Goal: Transaction & Acquisition: Purchase product/service

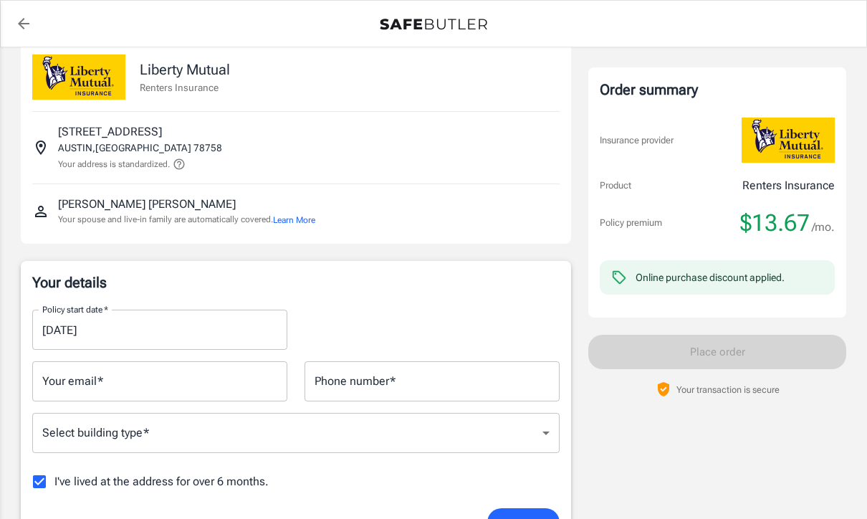
scroll to position [17, 0]
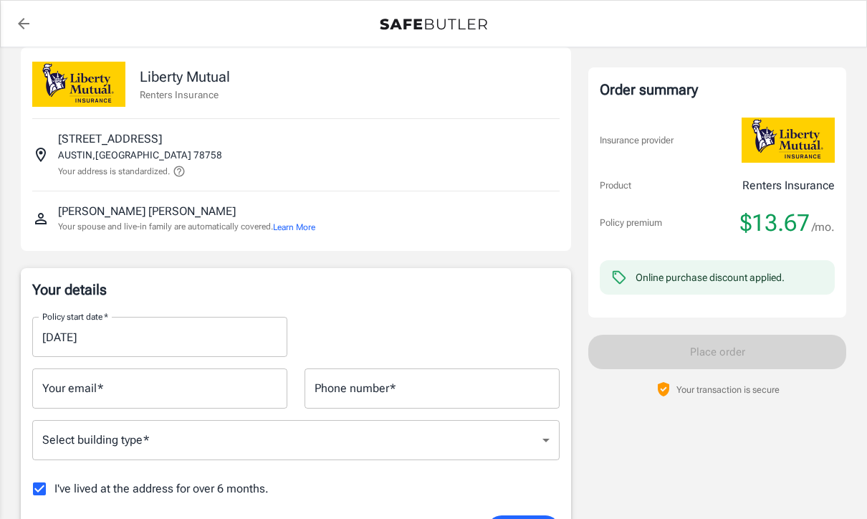
click at [24, 23] on icon "back to quotes" at bounding box center [23, 23] width 11 height 11
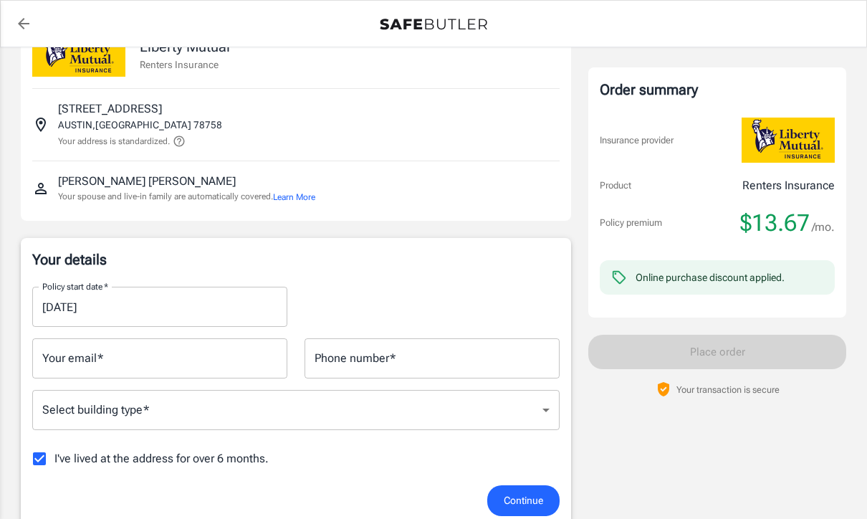
scroll to position [112, 0]
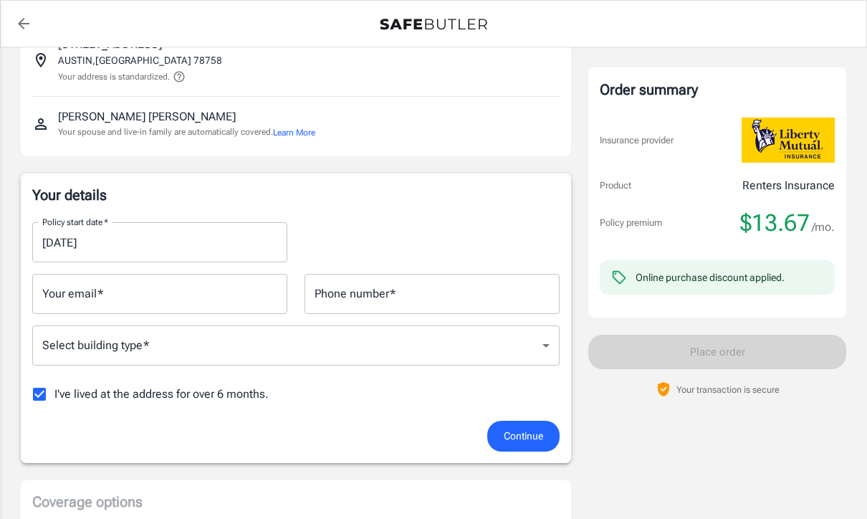
click at [144, 231] on input "[DATE]" at bounding box center [154, 242] width 245 height 40
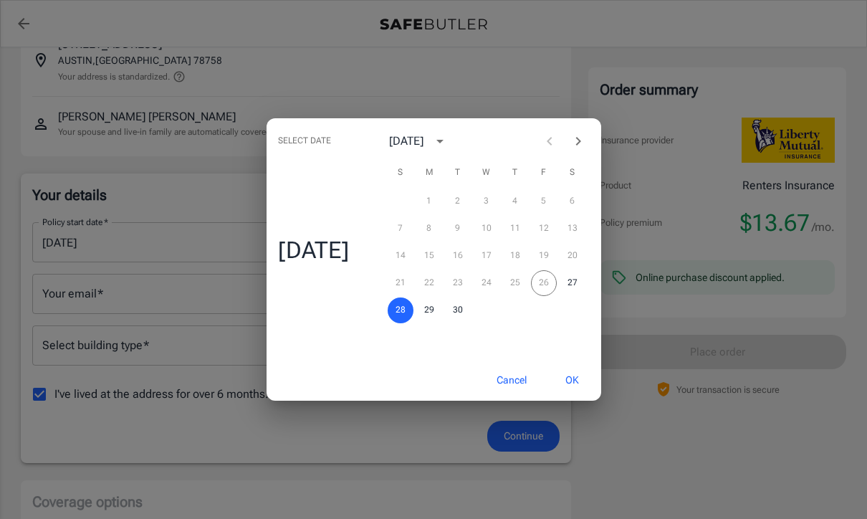
click at [585, 150] on icon "Next month" at bounding box center [577, 141] width 17 height 17
click at [434, 269] on button "13" at bounding box center [429, 256] width 26 height 26
type input "[DATE]"
click at [582, 395] on button "OK" at bounding box center [572, 380] width 47 height 31
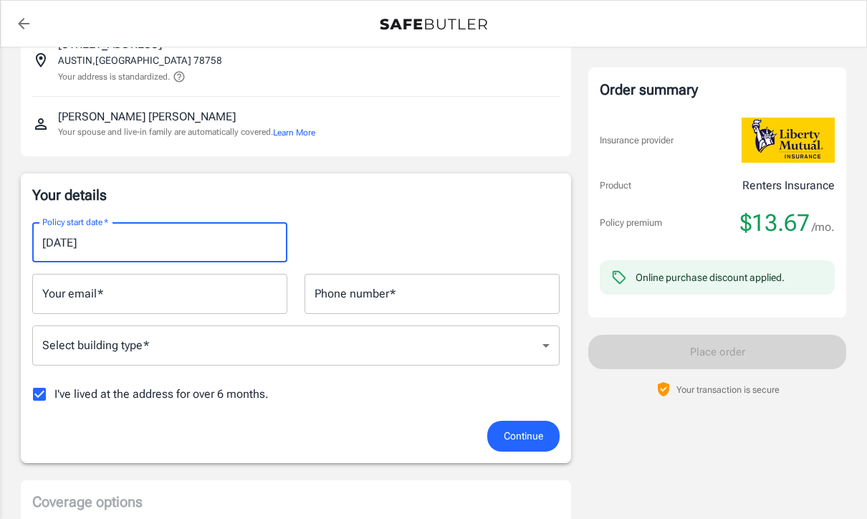
click at [221, 297] on input "Your email   *" at bounding box center [159, 294] width 255 height 40
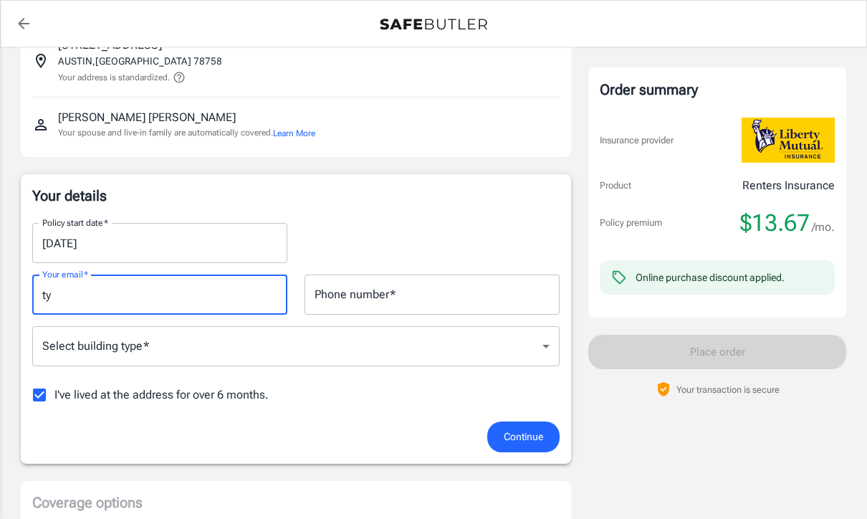
type input "t"
click at [442, 277] on input "Phone number   *" at bounding box center [431, 294] width 255 height 40
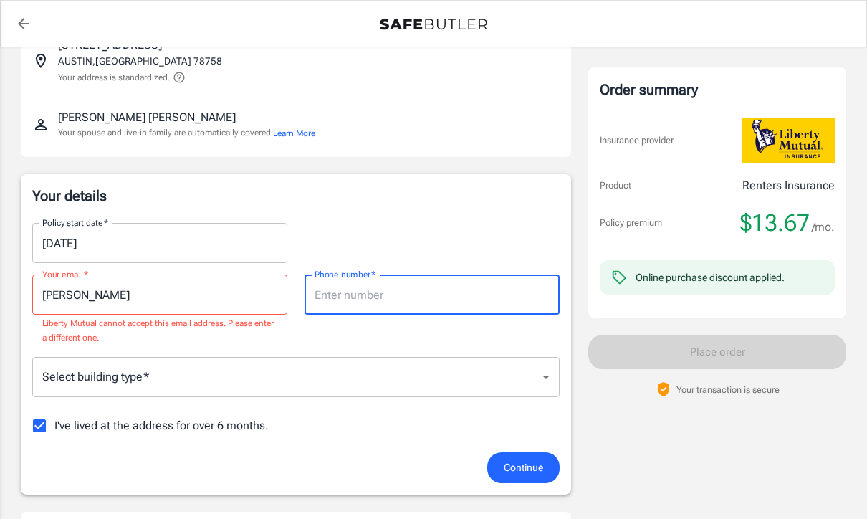
click at [201, 290] on input "[PERSON_NAME]" at bounding box center [159, 294] width 255 height 40
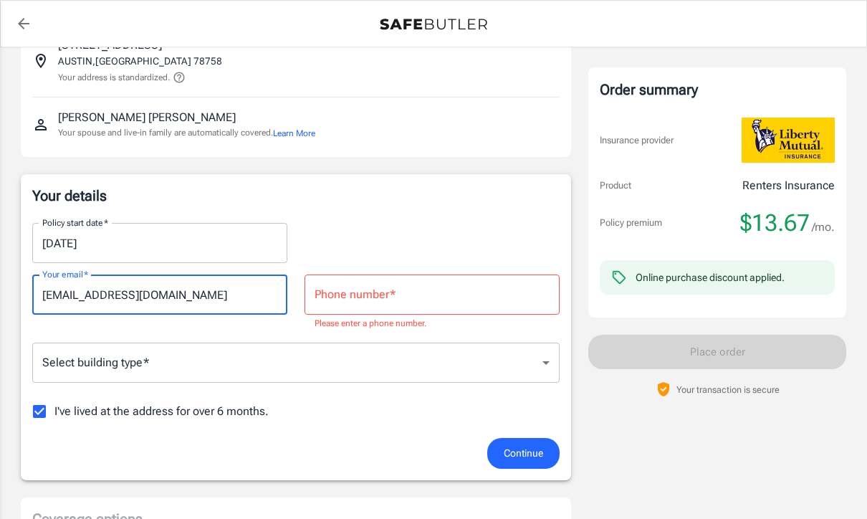
type input "[EMAIL_ADDRESS][DOMAIN_NAME]"
click at [422, 297] on input "Phone number   *" at bounding box center [431, 294] width 255 height 40
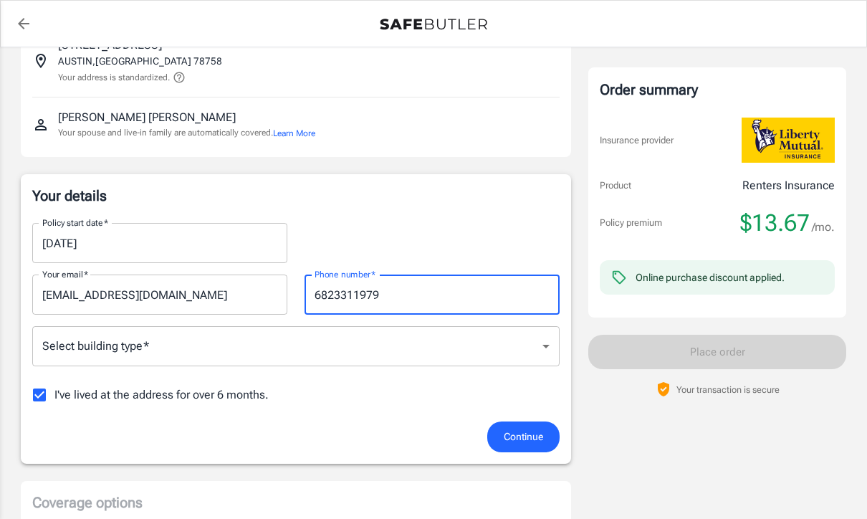
type input "6823311979"
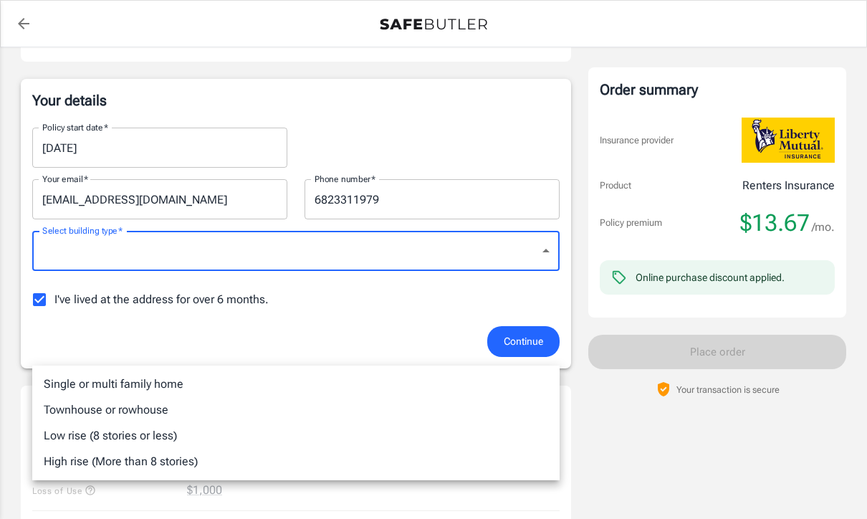
scroll to position [180, 0]
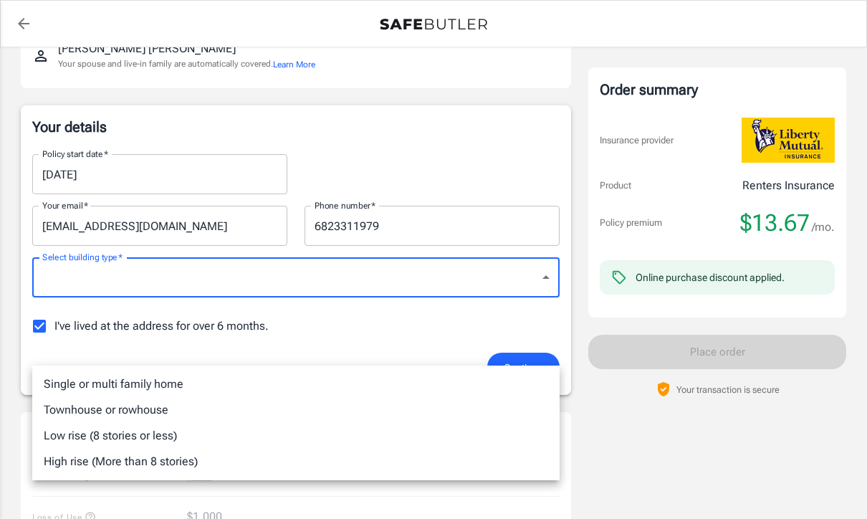
click at [161, 443] on li "Low rise (8 stories or less)" at bounding box center [295, 436] width 527 height 26
type input "lowrise"
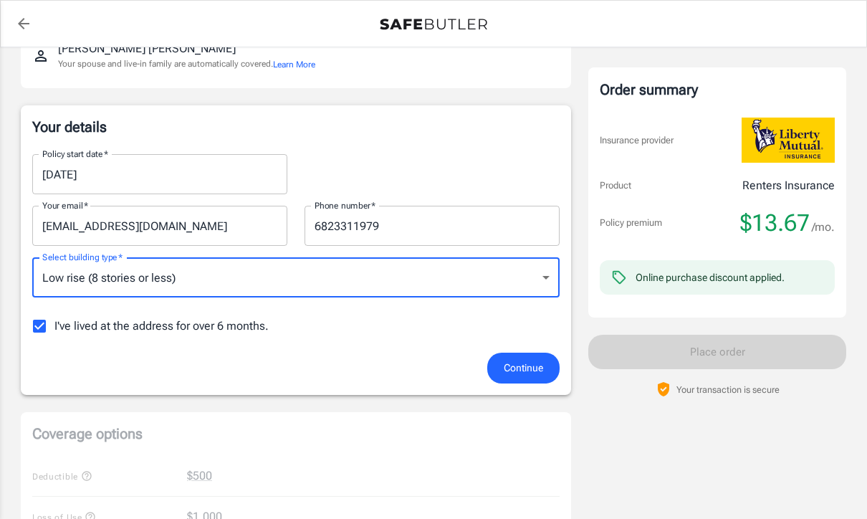
click at [49, 321] on input "I've lived at the address for over 6 months." at bounding box center [39, 326] width 30 height 30
checkbox input "false"
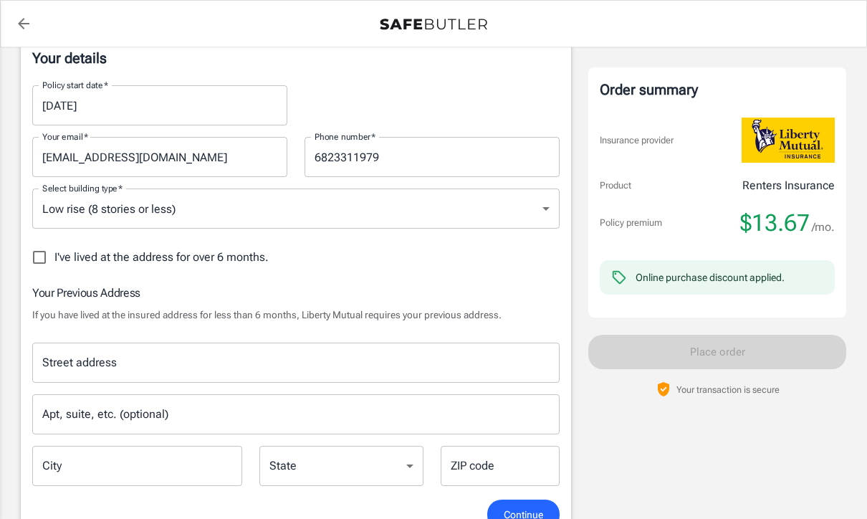
scroll to position [249, 0]
click at [183, 363] on input "Street address" at bounding box center [296, 362] width 514 height 27
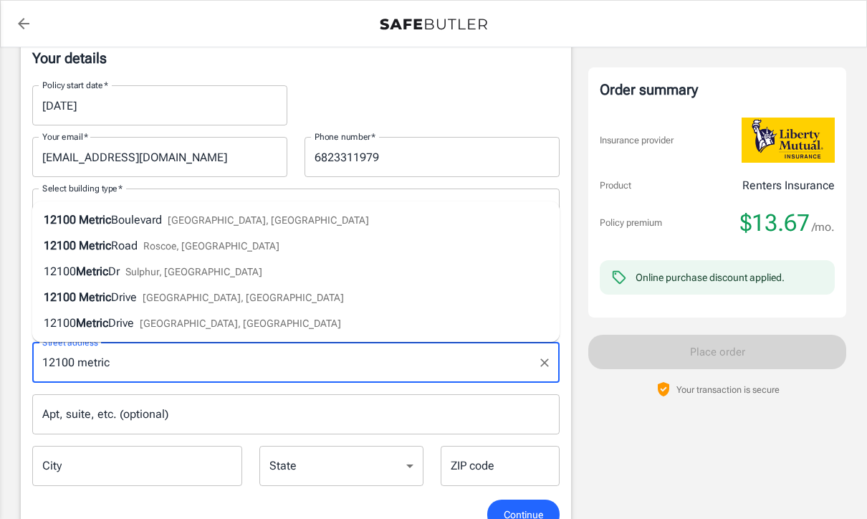
click at [198, 218] on span "[GEOGRAPHIC_DATA], [GEOGRAPHIC_DATA]" at bounding box center [268, 219] width 201 height 11
type input "[STREET_ADDRESS]"
type input "Austin"
select select "[GEOGRAPHIC_DATA]"
type input "78758"
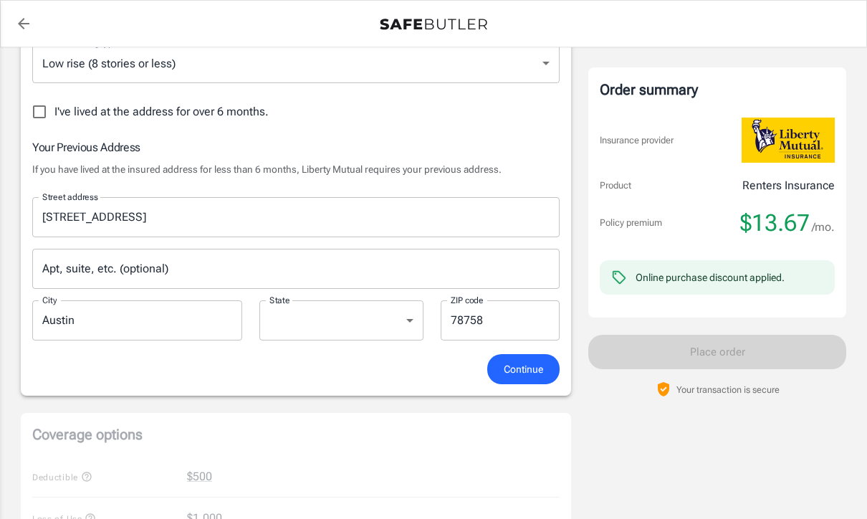
click at [279, 283] on input "Apt, suite, etc. (optional)" at bounding box center [295, 269] width 527 height 40
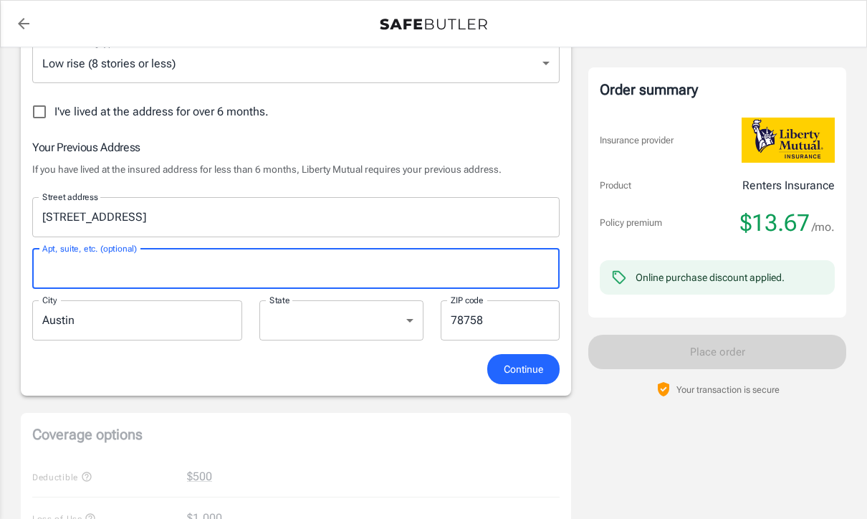
scroll to position [393, 0]
type input "P"
type input "Apt 1923"
click at [532, 370] on span "Continue" at bounding box center [523, 370] width 39 height 18
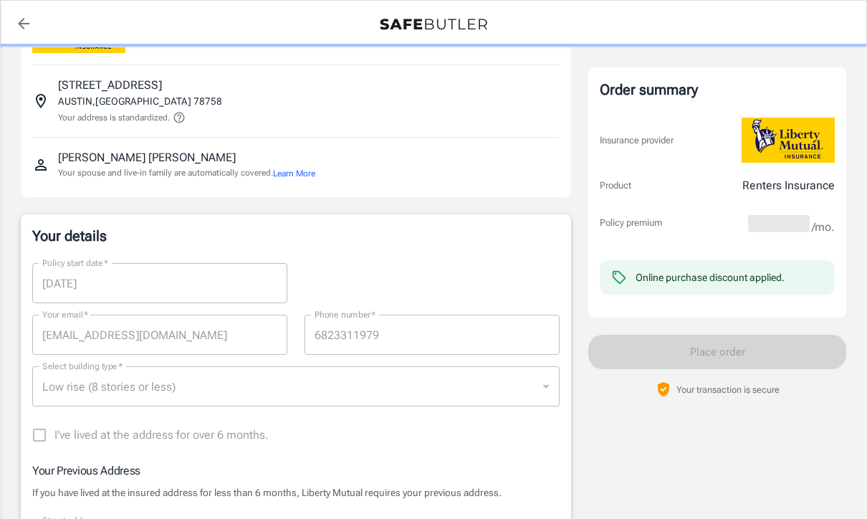
scroll to position [59, 0]
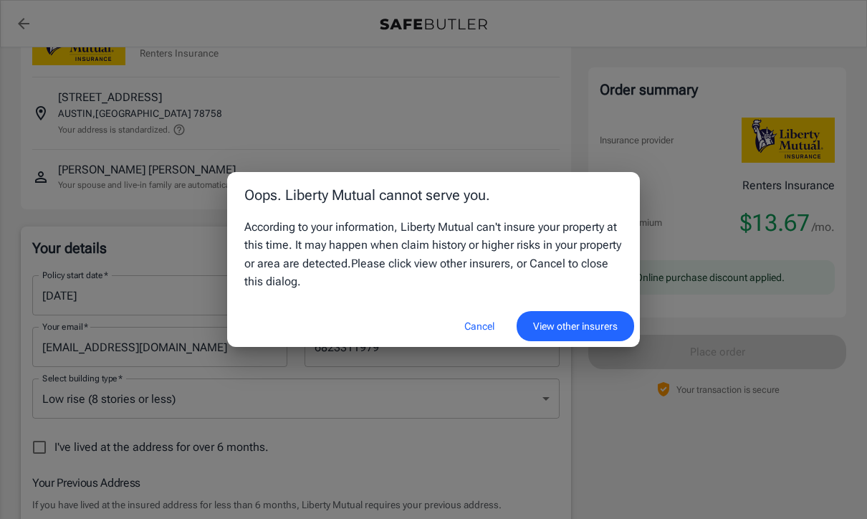
click at [480, 330] on button "Cancel" at bounding box center [479, 326] width 63 height 31
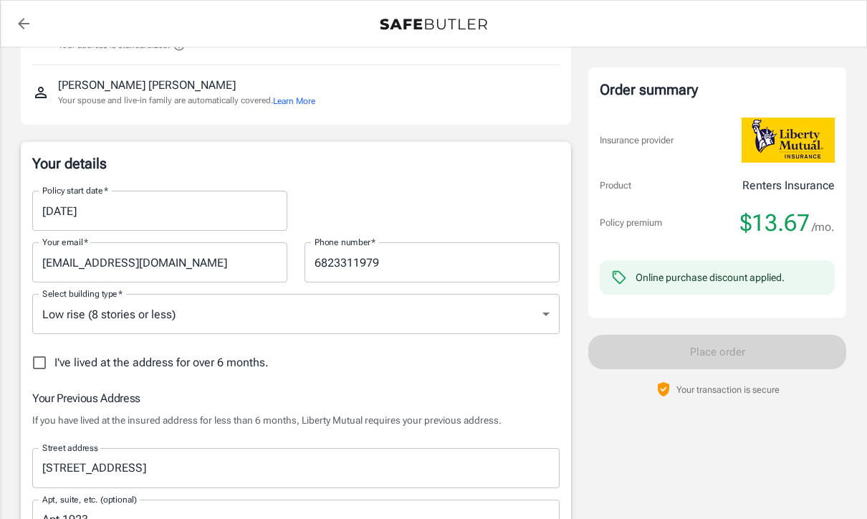
scroll to position [0, 0]
